Goal: Task Accomplishment & Management: Complete application form

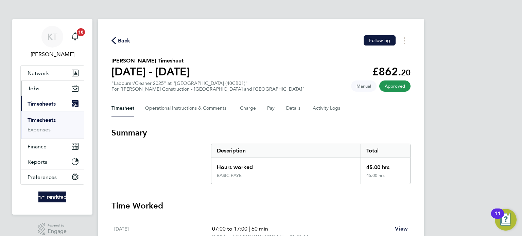
click at [38, 92] on button "Jobs" at bounding box center [52, 88] width 63 height 15
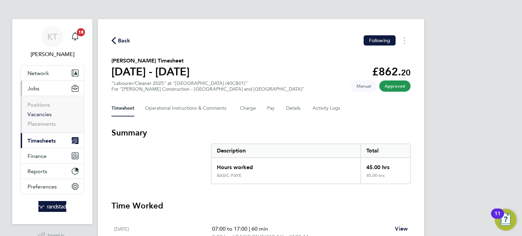
click at [45, 115] on link "Vacancies" at bounding box center [40, 114] width 24 height 6
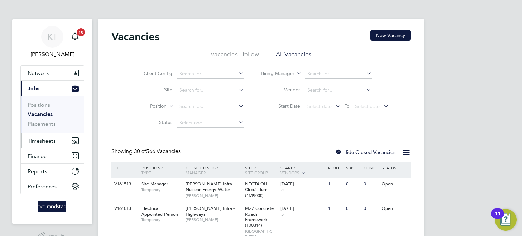
click at [41, 138] on span "Timesheets" at bounding box center [42, 141] width 28 height 6
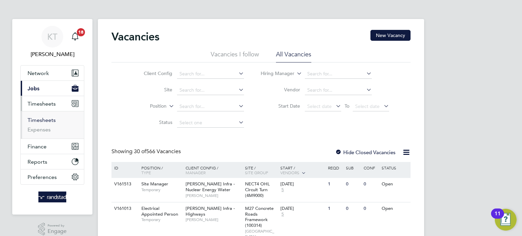
click at [45, 118] on link "Timesheets" at bounding box center [42, 120] width 28 height 6
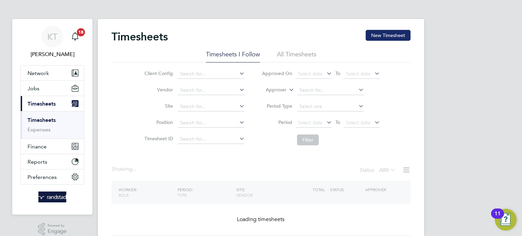
click at [385, 38] on button "New Timesheet" at bounding box center [388, 35] width 45 height 11
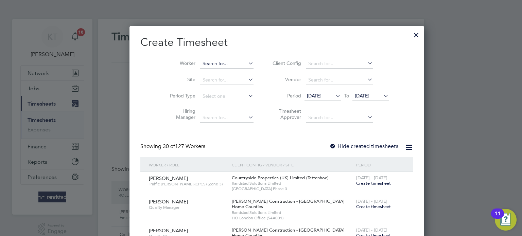
click at [200, 64] on input at bounding box center [226, 64] width 53 height 10
type input "[PERSON_NAME]"
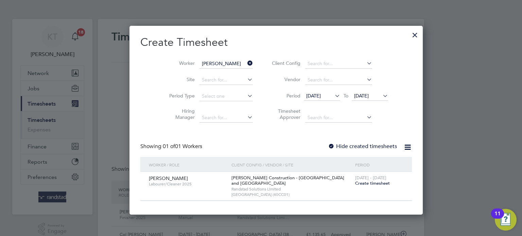
click at [246, 63] on icon at bounding box center [246, 63] width 0 height 10
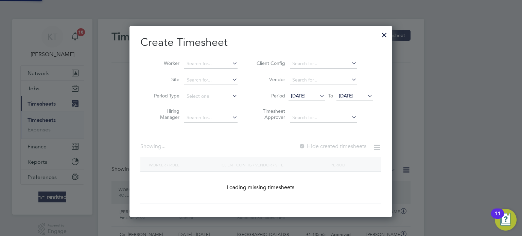
scroll to position [191, 263]
click at [201, 66] on input at bounding box center [210, 64] width 53 height 10
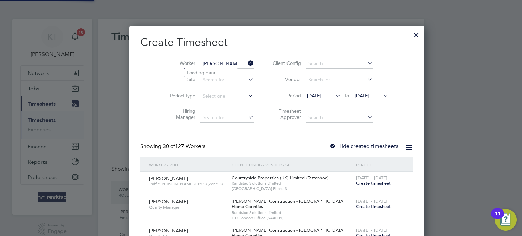
scroll to position [1172, 263]
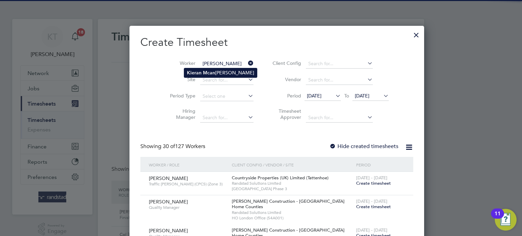
click at [198, 73] on b "Kieran" at bounding box center [194, 73] width 15 height 6
type input "[PERSON_NAME]"
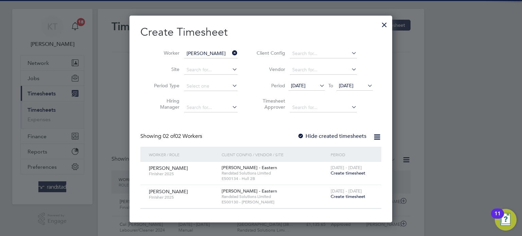
scroll to position [11, 0]
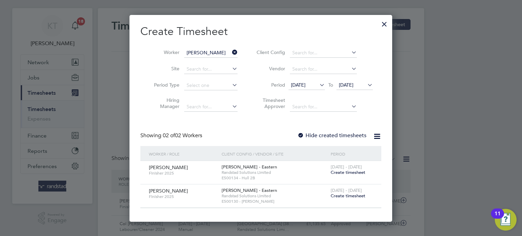
click at [346, 137] on label "Hide created timesheets" at bounding box center [332, 135] width 69 height 7
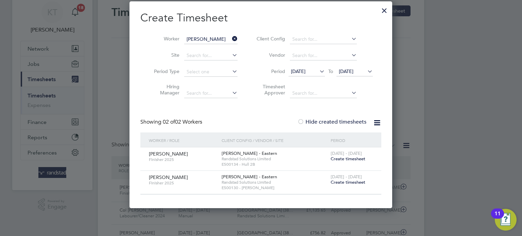
scroll to position [24, 0]
click at [306, 73] on span "[DATE]" at bounding box center [298, 71] width 15 height 6
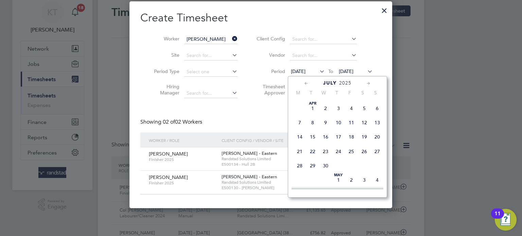
scroll to position [272, 0]
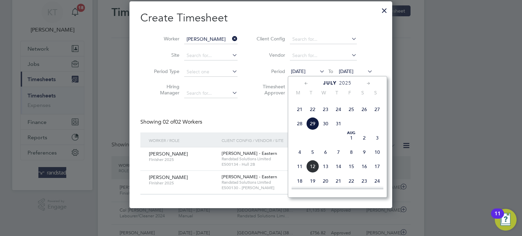
click at [313, 130] on span "29" at bounding box center [312, 123] width 13 height 13
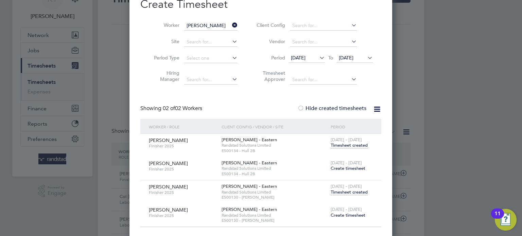
scroll to position [0, 0]
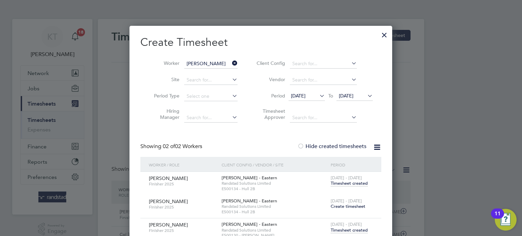
click at [386, 38] on div at bounding box center [384, 33] width 12 height 12
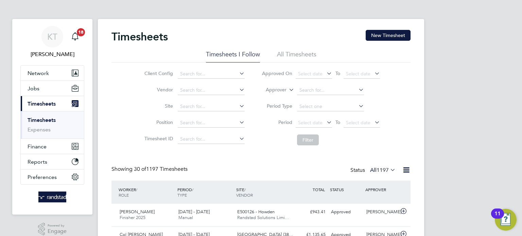
scroll to position [17, 59]
click at [383, 34] on button "New Timesheet" at bounding box center [388, 35] width 45 height 11
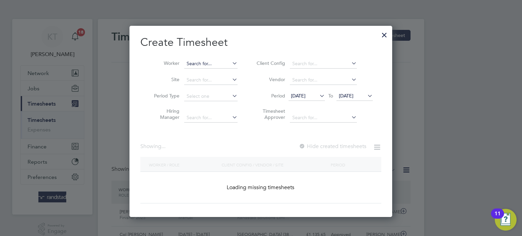
click at [221, 68] on input at bounding box center [210, 64] width 53 height 10
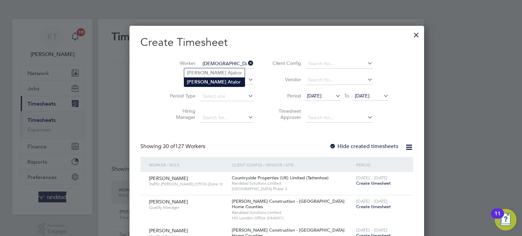
click at [209, 83] on li "[PERSON_NAME]" at bounding box center [214, 82] width 61 height 9
type input "[PERSON_NAME]"
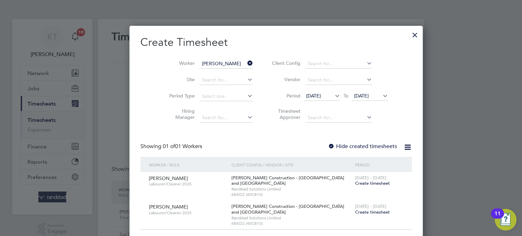
click at [328, 146] on label "Hide created timesheets" at bounding box center [362, 146] width 69 height 7
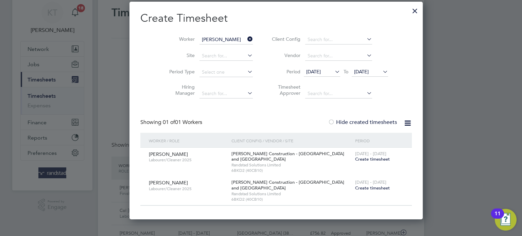
click at [311, 73] on span "[DATE]" at bounding box center [313, 72] width 15 height 6
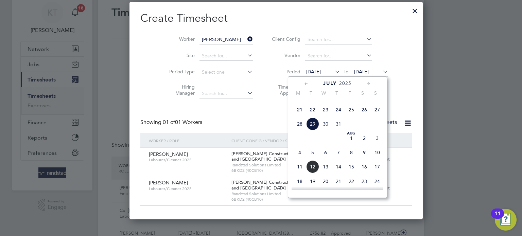
click at [315, 159] on span "5" at bounding box center [312, 152] width 13 height 13
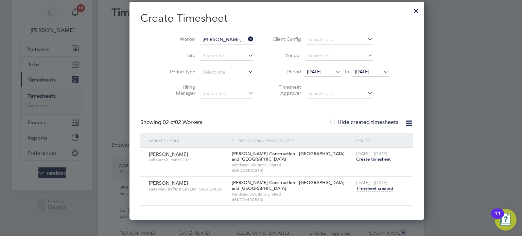
click at [356, 187] on span "Timesheet created" at bounding box center [374, 189] width 37 height 6
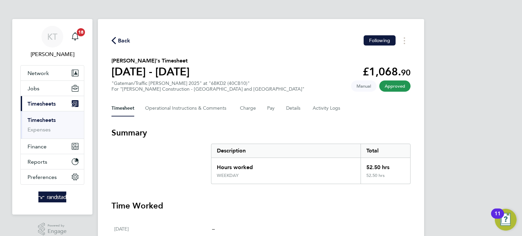
click at [133, 40] on div "Back Following" at bounding box center [261, 40] width 299 height 11
click at [124, 43] on span "Back" at bounding box center [124, 41] width 13 height 8
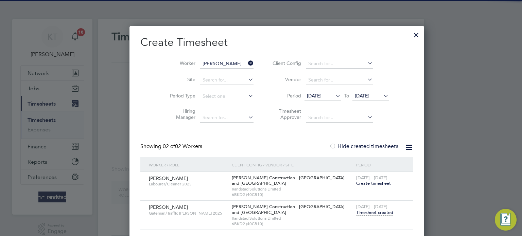
click at [247, 63] on icon at bounding box center [247, 63] width 0 height 10
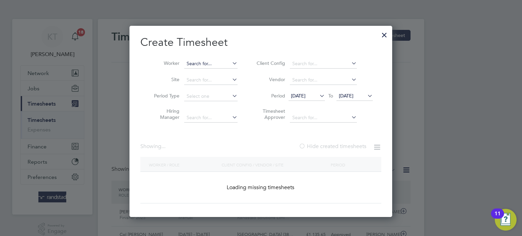
click at [215, 64] on input at bounding box center [210, 64] width 53 height 10
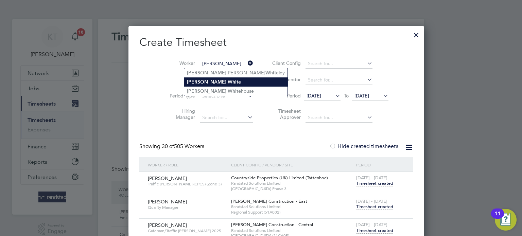
click at [228, 80] on b "White" at bounding box center [234, 82] width 13 height 6
type input "[PERSON_NAME]"
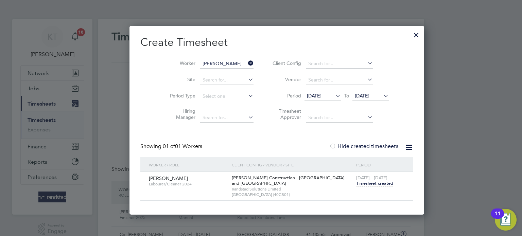
click at [356, 183] on span "Timesheet created" at bounding box center [374, 184] width 37 height 6
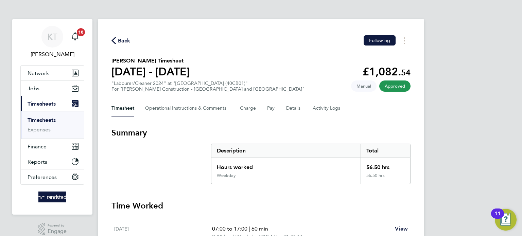
click at [124, 42] on span "Back" at bounding box center [124, 41] width 13 height 8
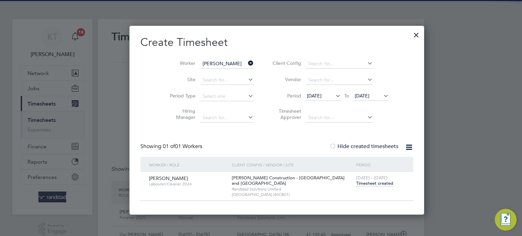
click at [228, 61] on input "[PERSON_NAME]" at bounding box center [226, 64] width 53 height 10
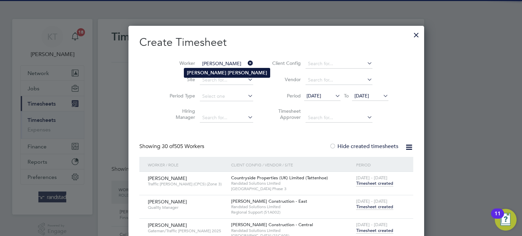
click at [228, 73] on b "[PERSON_NAME]" at bounding box center [247, 73] width 39 height 6
type input "[PERSON_NAME]"
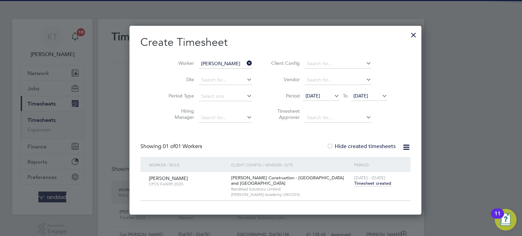
click at [358, 183] on span "Timesheet created" at bounding box center [372, 184] width 37 height 6
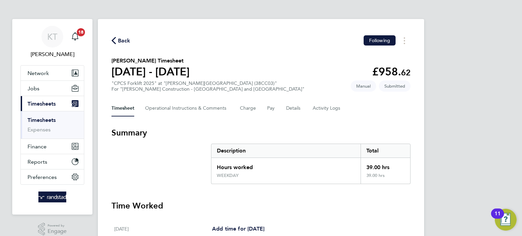
click at [117, 36] on button "Back" at bounding box center [121, 40] width 19 height 9
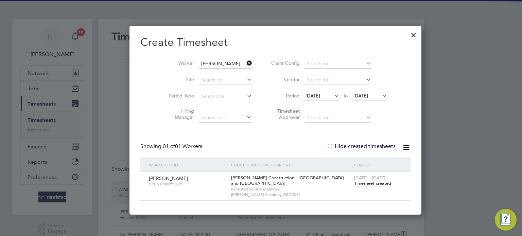
click at [245, 63] on icon at bounding box center [245, 63] width 0 height 10
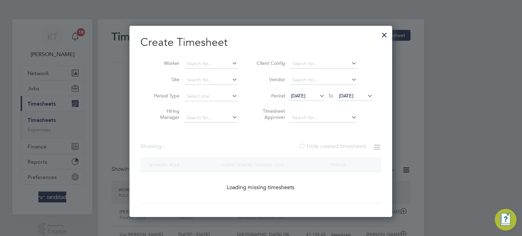
click at [231, 63] on icon at bounding box center [231, 63] width 0 height 10
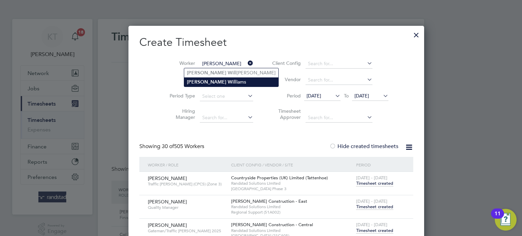
click at [210, 83] on li "[PERSON_NAME] iams" at bounding box center [231, 82] width 94 height 9
type input "[PERSON_NAME]"
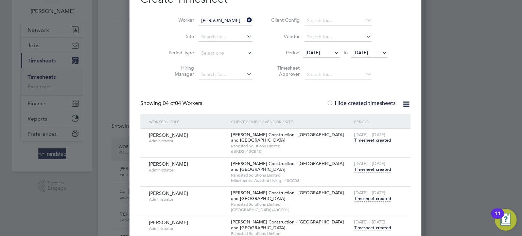
click at [359, 141] on span "Timesheet created" at bounding box center [372, 140] width 37 height 6
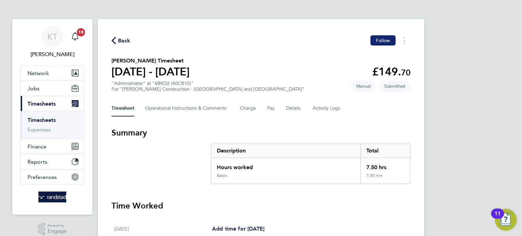
click at [377, 39] on span "Follow" at bounding box center [383, 40] width 14 height 6
click at [120, 40] on span "Back" at bounding box center [124, 41] width 13 height 8
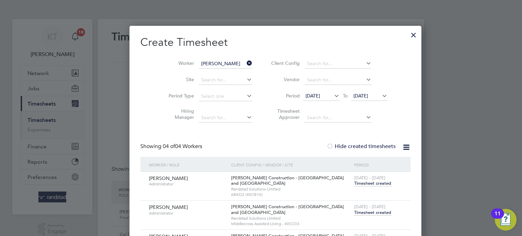
click at [353, 215] on div "[DATE] - [DATE] Timesheet created" at bounding box center [378, 210] width 51 height 18
click at [354, 215] on span "Timesheet created" at bounding box center [372, 213] width 37 height 6
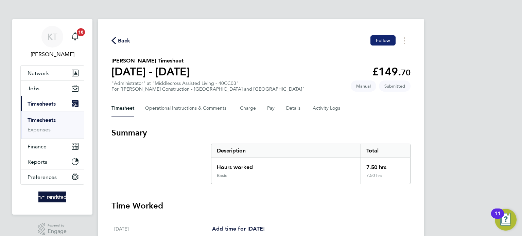
click at [387, 38] on span "Follow" at bounding box center [383, 40] width 14 height 6
click at [121, 39] on span "Back" at bounding box center [124, 41] width 13 height 8
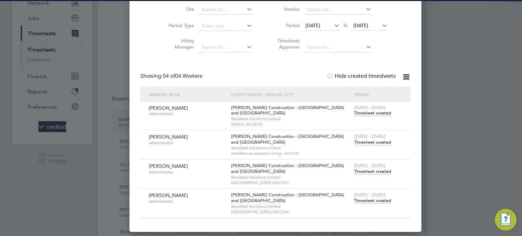
click at [354, 173] on span "Timesheet created" at bounding box center [372, 172] width 37 height 6
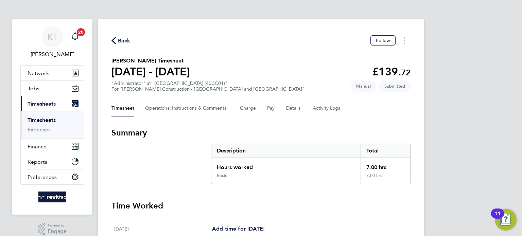
click at [376, 50] on div "Back Follow [PERSON_NAME] Timesheet [DATE] - [DATE] £139. 72 "Administrator" at…" at bounding box center [261, 233] width 326 height 429
click at [387, 43] on span "Follow" at bounding box center [383, 40] width 14 height 6
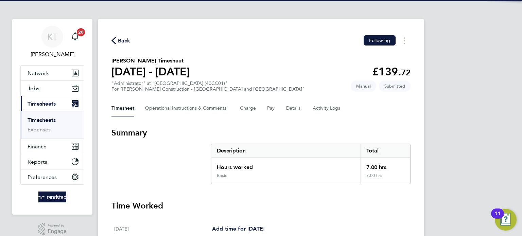
click at [121, 41] on span "Back" at bounding box center [124, 41] width 13 height 8
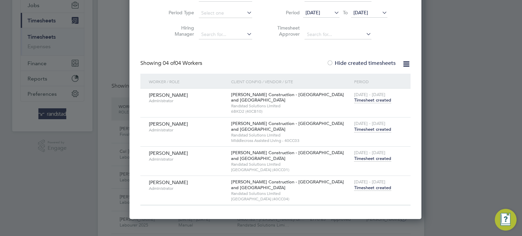
click at [357, 189] on span "Timesheet created" at bounding box center [372, 188] width 37 height 6
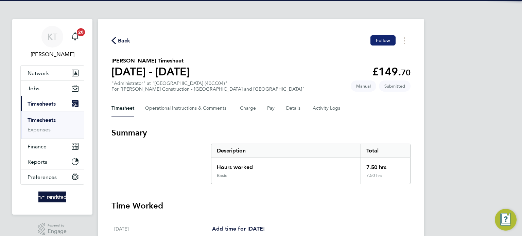
click at [386, 39] on span "Follow" at bounding box center [383, 40] width 14 height 6
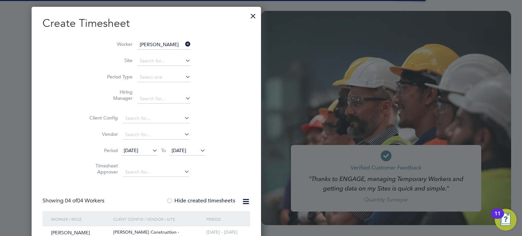
type input "[EMAIL_ADDRESS][PERSON_NAME][DOMAIN_NAME]"
